Goal: Find specific page/section: Find specific page/section

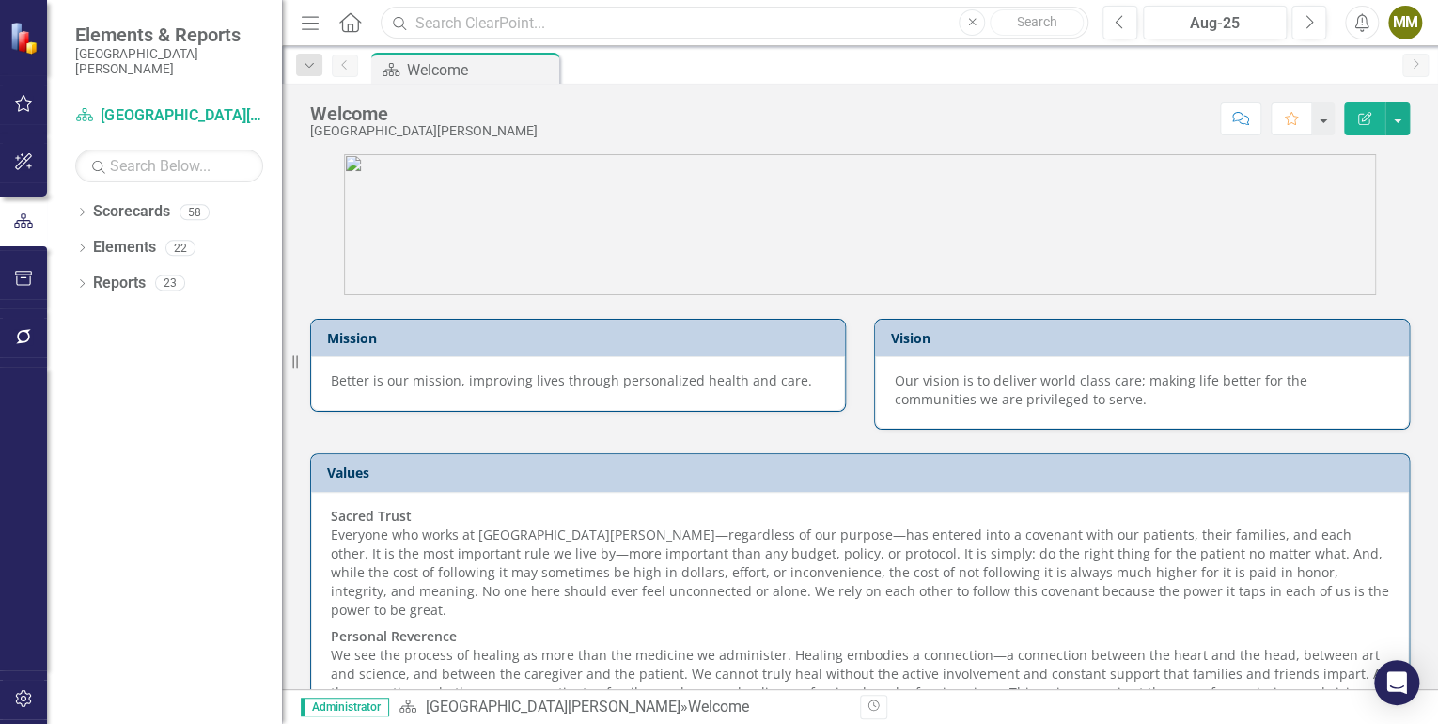
click at [459, 26] on input "text" at bounding box center [735, 23] width 708 height 33
click at [494, 27] on input "[MEDICAL_DATA]" at bounding box center [735, 23] width 708 height 33
drag, startPoint x: 494, startPoint y: 19, endPoint x: 398, endPoint y: 24, distance: 96.0
click at [398, 24] on div "Search [MEDICAL_DATA] Close Search" at bounding box center [730, 23] width 708 height 33
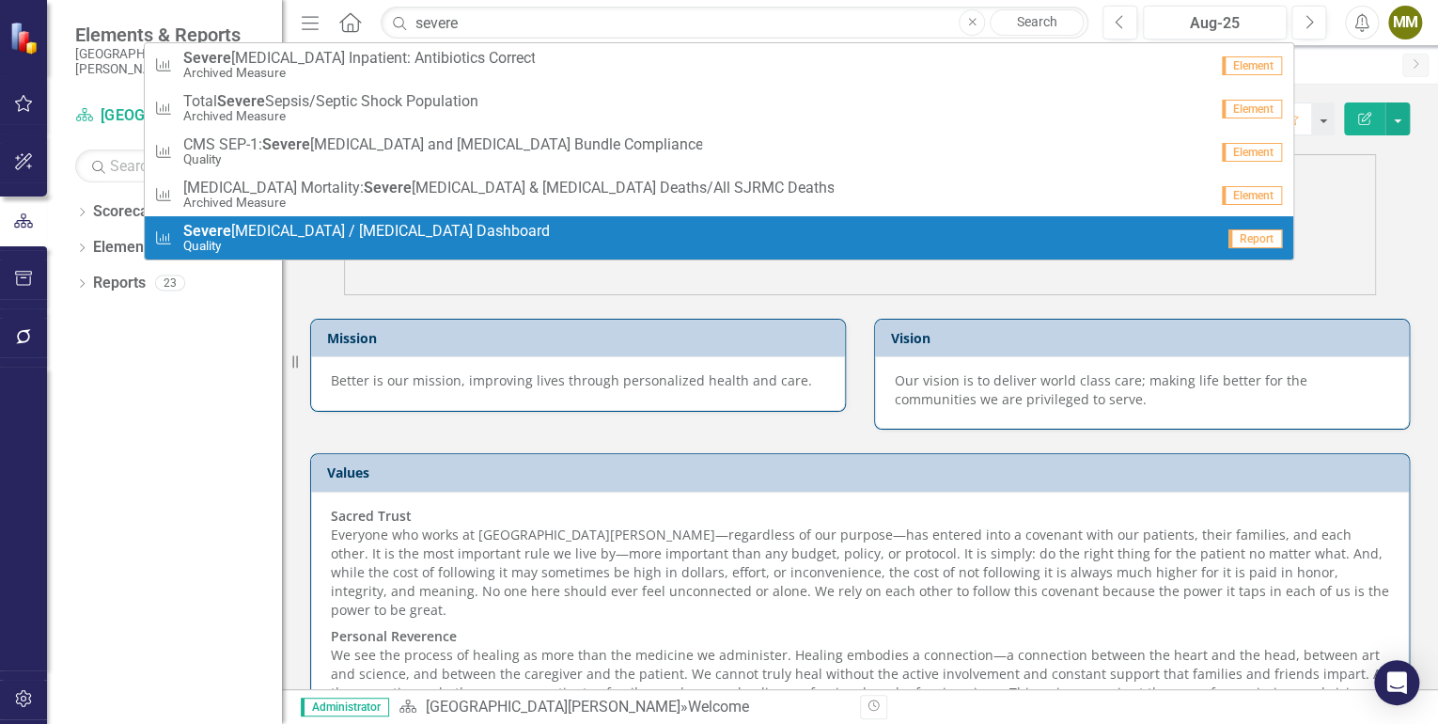
click at [427, 233] on span "[MEDICAL_DATA] / [MEDICAL_DATA] Dashboard" at bounding box center [365, 231] width 367 height 17
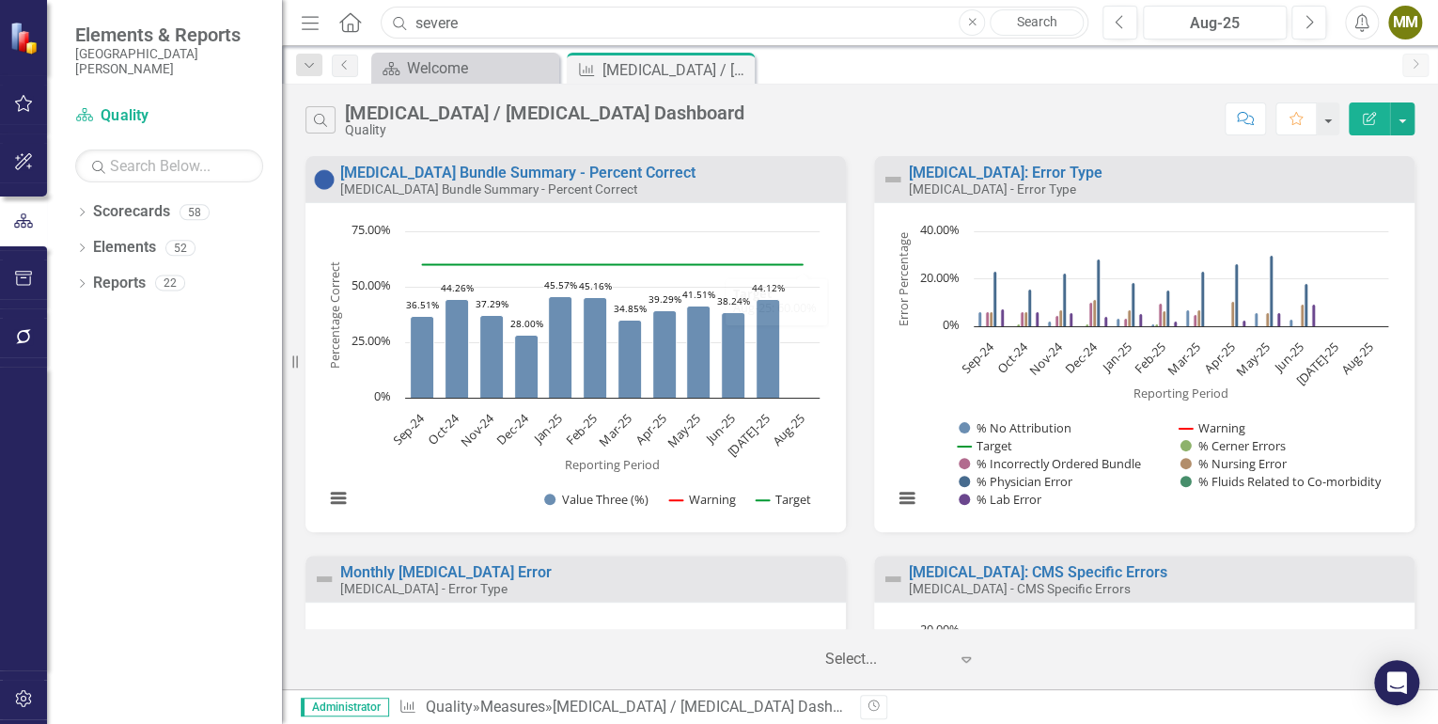
click at [519, 26] on input "severe" at bounding box center [735, 23] width 708 height 33
drag, startPoint x: 496, startPoint y: 26, endPoint x: 416, endPoint y: 28, distance: 79.9
click at [416, 28] on input "severe" at bounding box center [735, 23] width 708 height 33
click at [466, 16] on input "psi 90" at bounding box center [735, 23] width 708 height 33
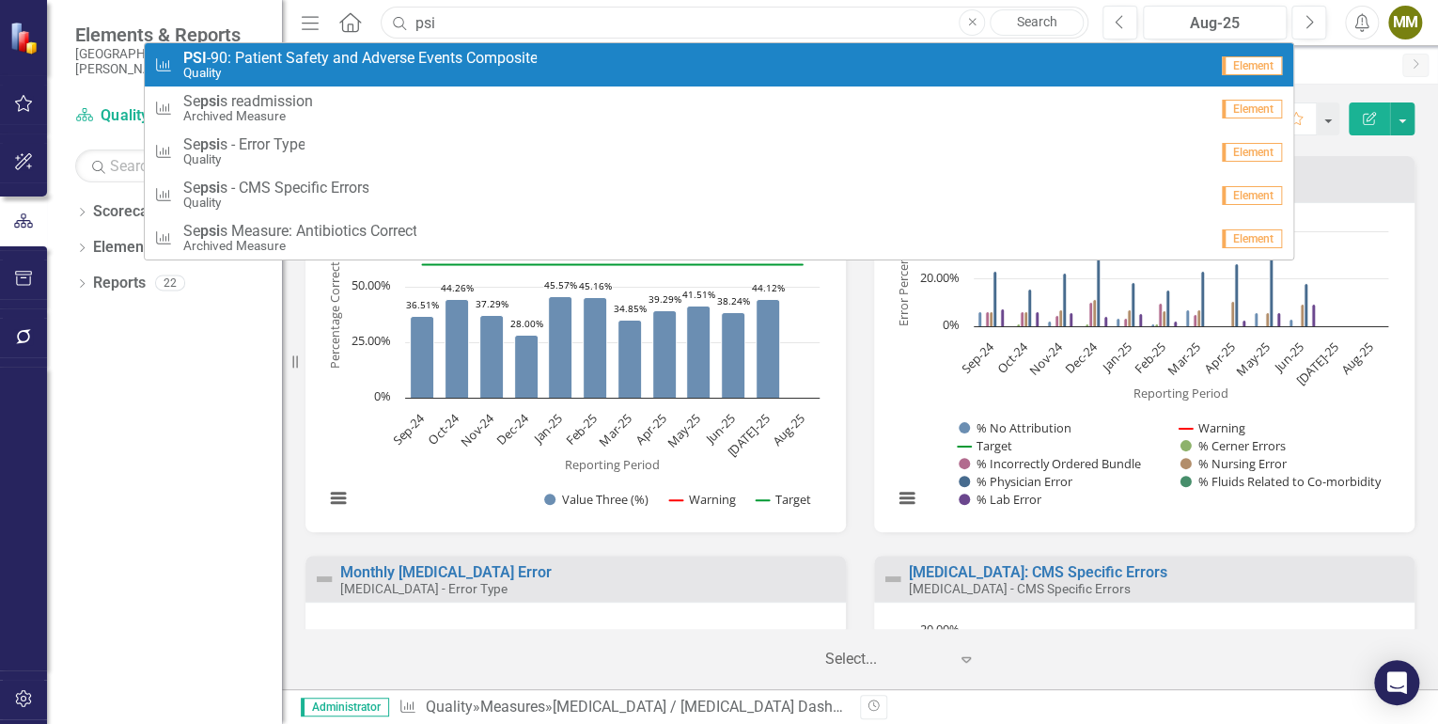
type input "psi"
click at [350, 56] on span "PSI -90: Patient Safety and Adverse Events Composite" at bounding box center [359, 58] width 354 height 17
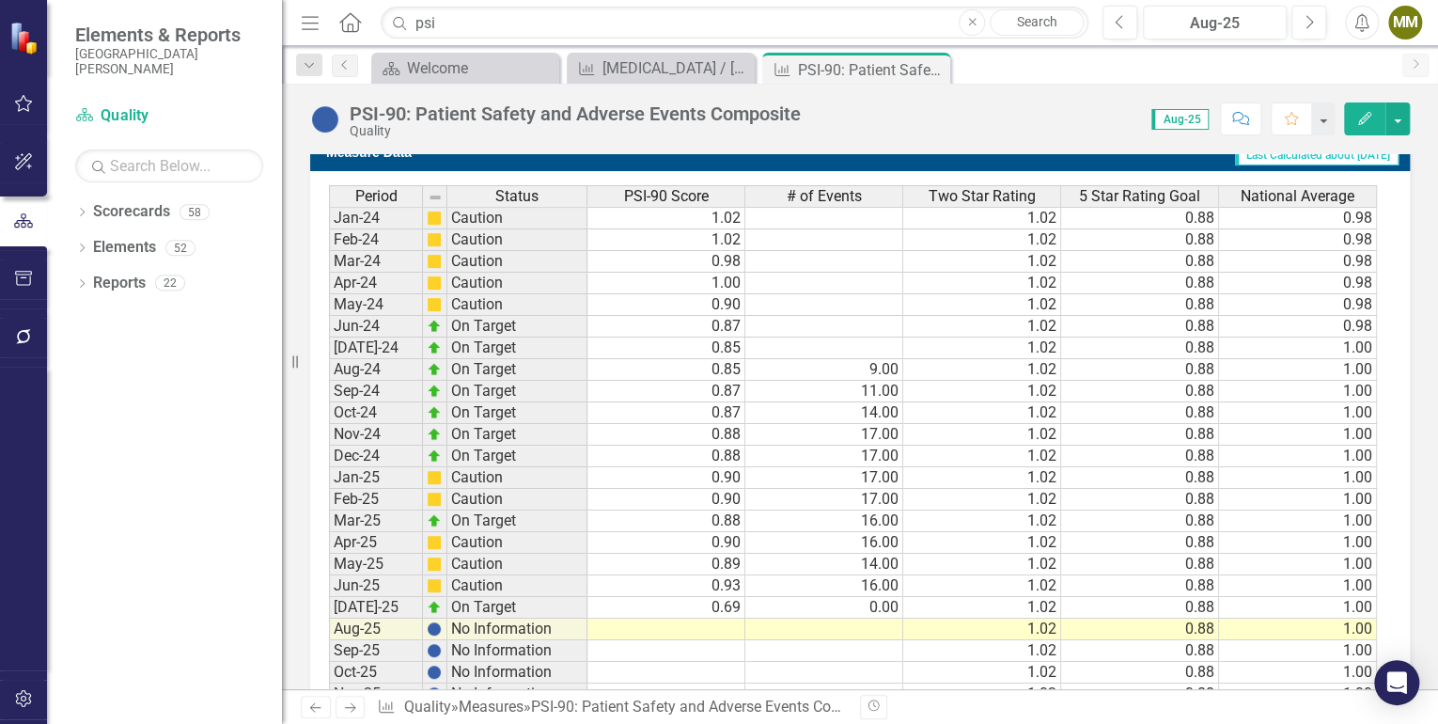
scroll to position [738, 0]
